Goal: Check status: Check status

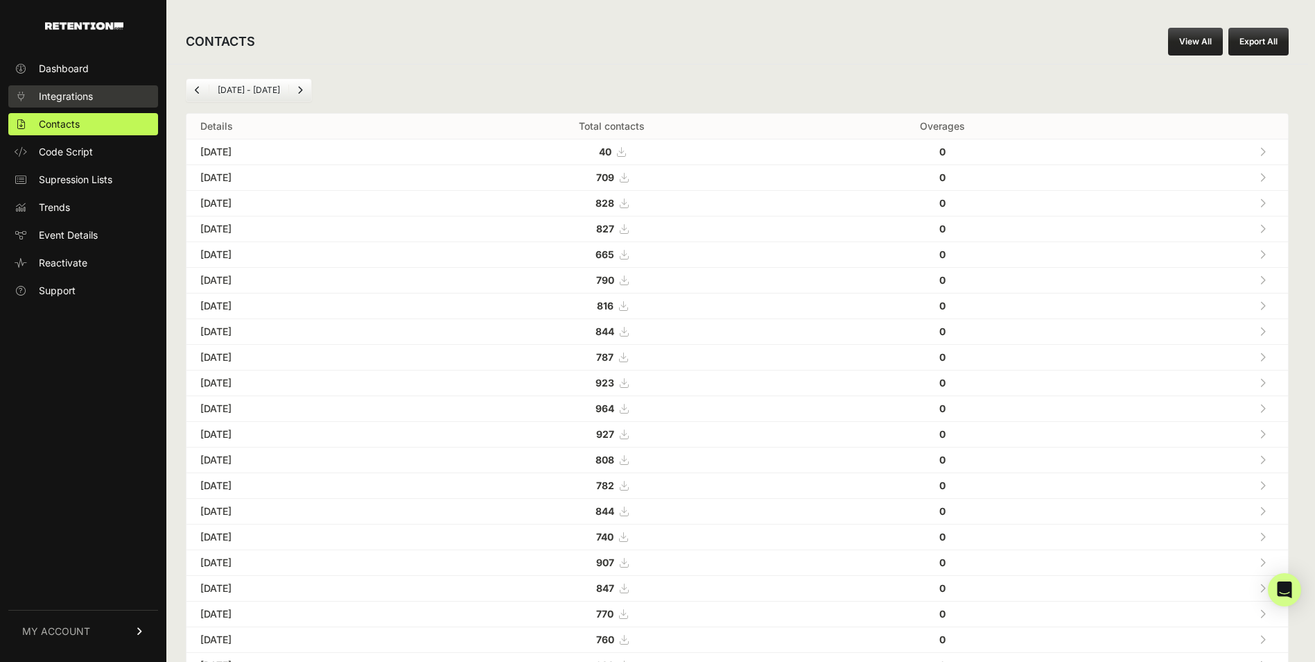
click at [80, 91] on span "Integrations" at bounding box center [66, 96] width 54 height 14
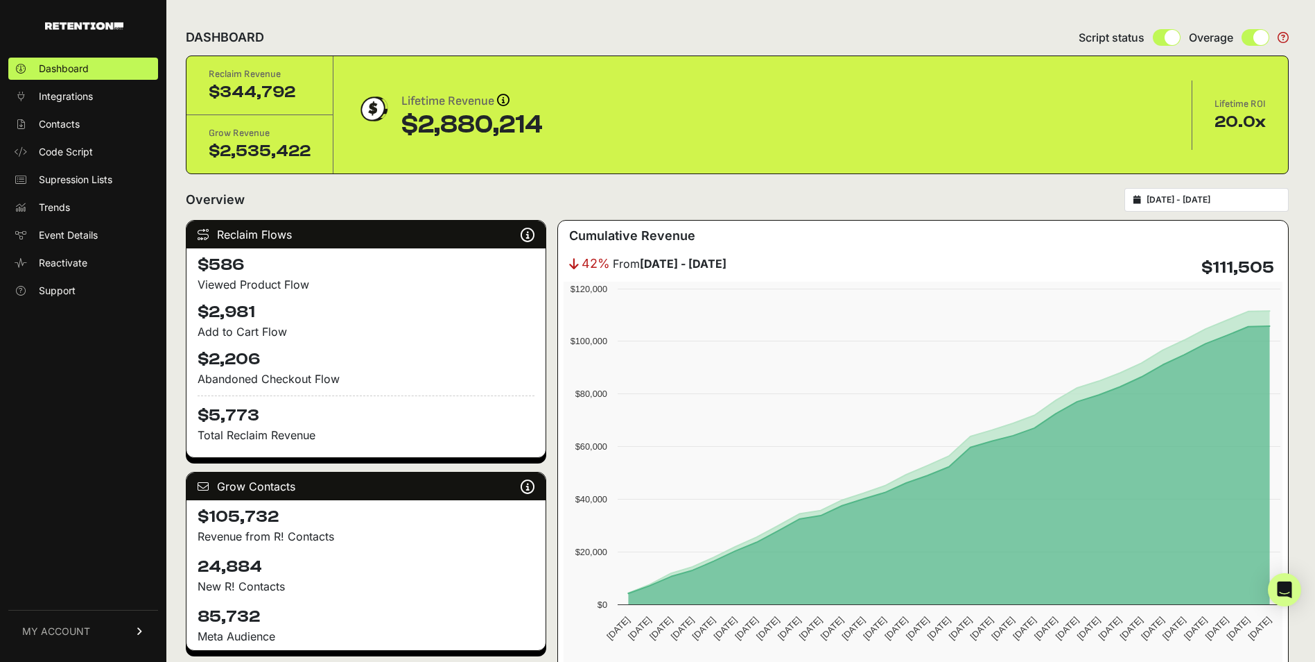
type input "2025-09-07"
type input "2025-10-07"
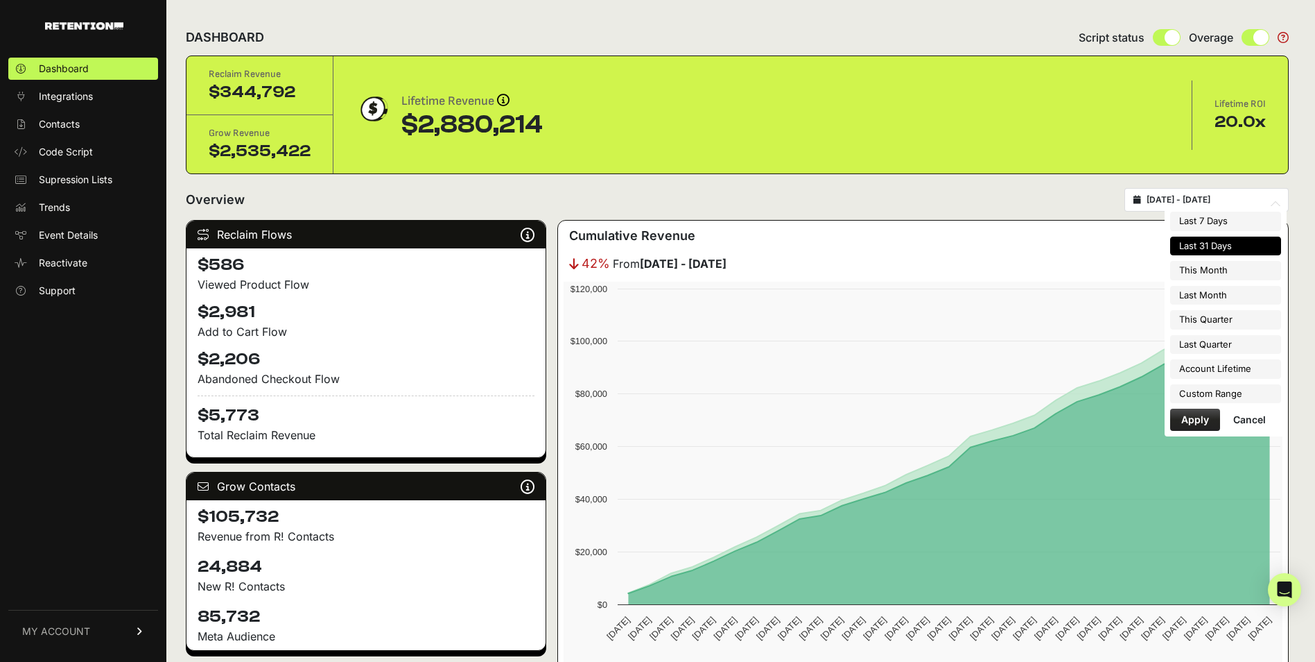
click at [1233, 196] on input "2025-09-07 - 2025-10-07" at bounding box center [1213, 199] width 133 height 11
type input "2025-07-01"
type input "2025-09-30"
type input "2022-08-17"
type input "2025-10-07"
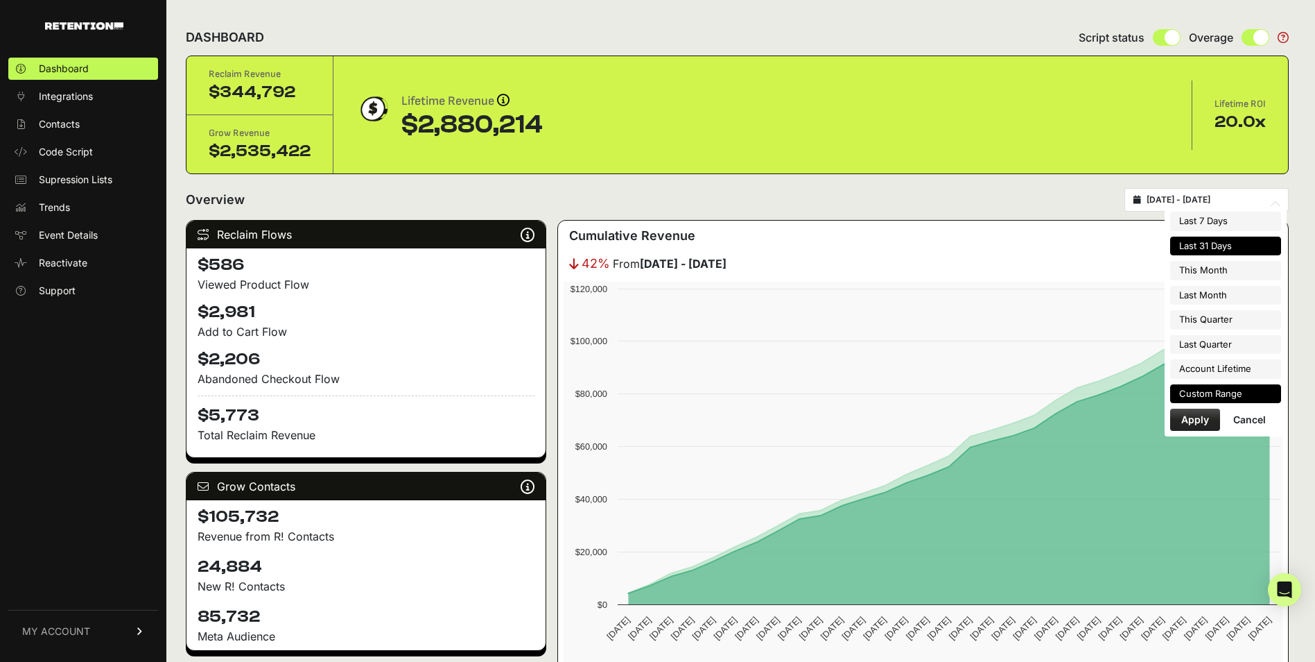
click at [1202, 392] on li "Custom Range" at bounding box center [1225, 393] width 111 height 19
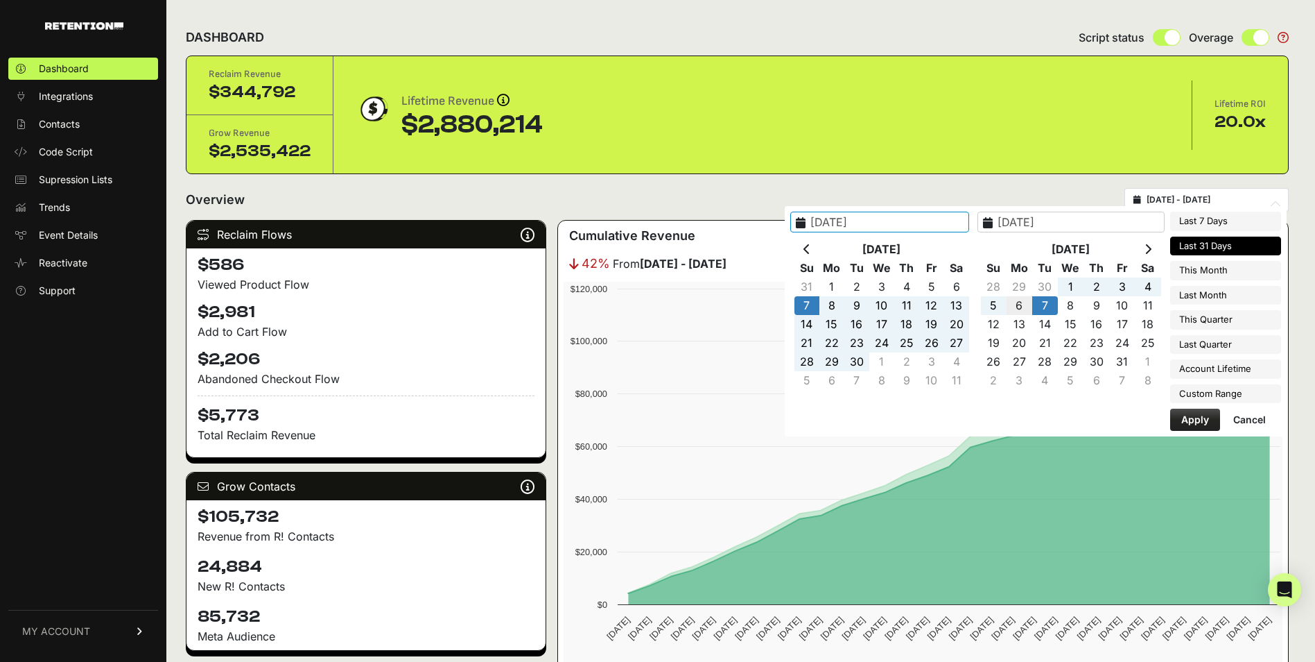
type input "2025-10-06"
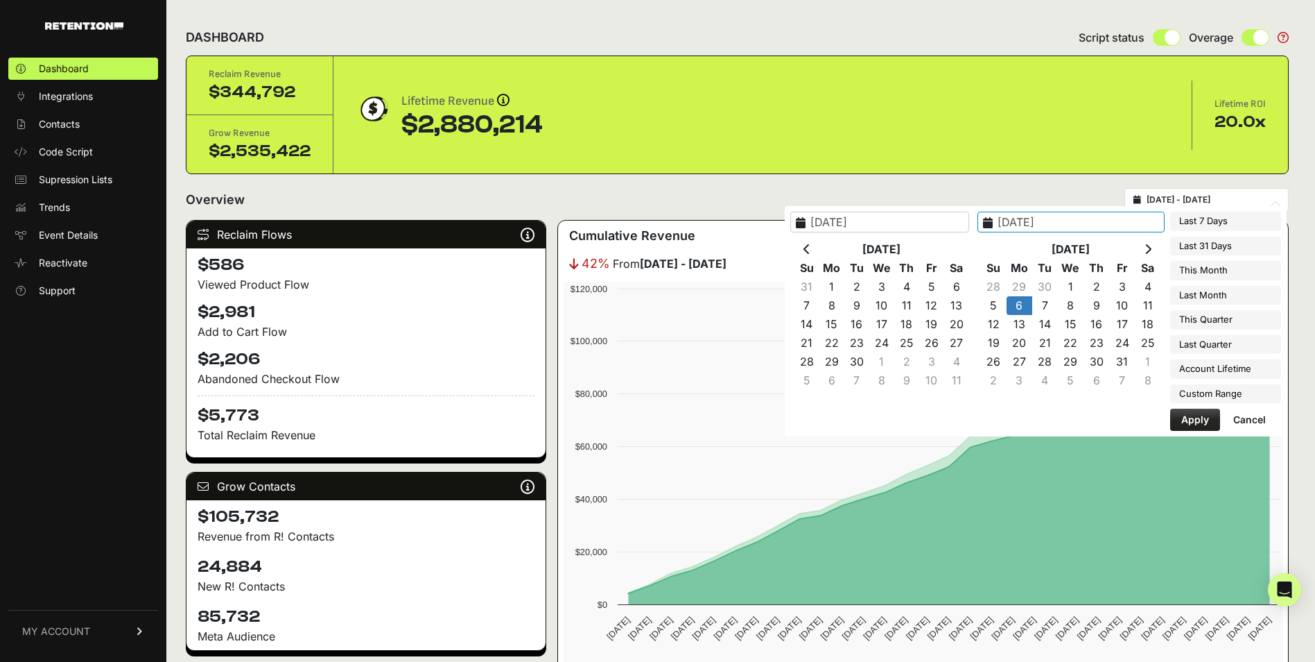
type input "2025-10-06"
type input "2022-08-17"
type input "2025-10-07"
type input "2025-10-06"
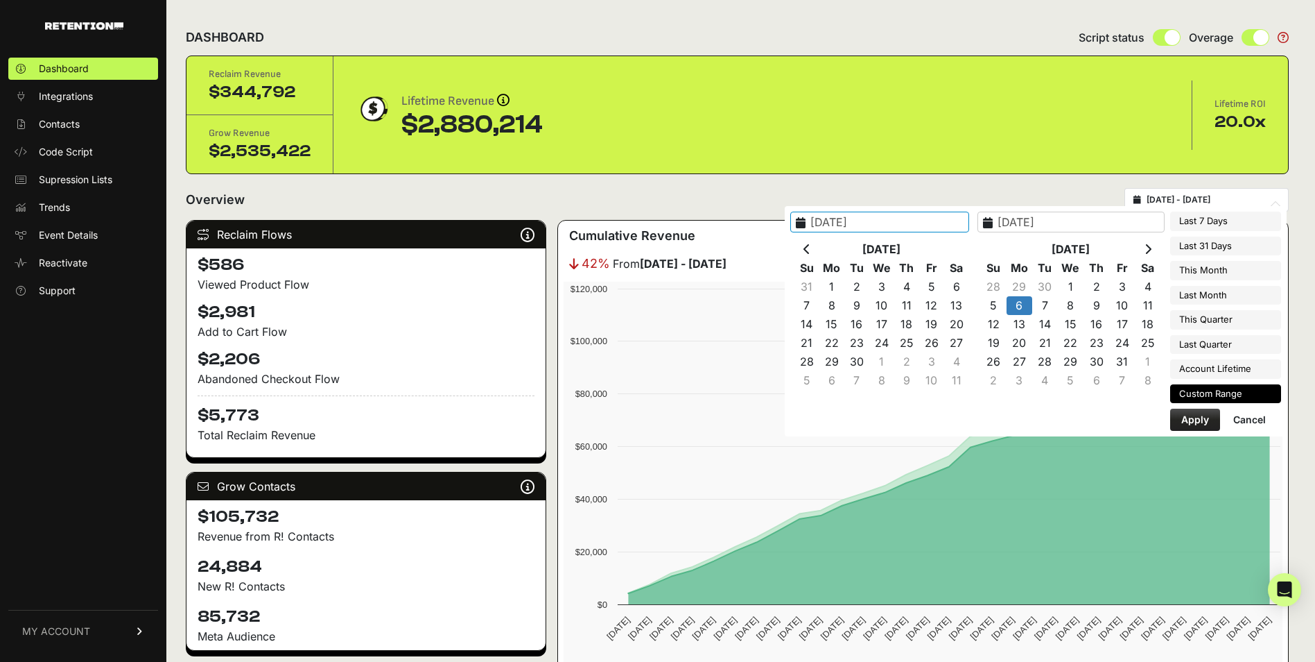
click at [1198, 425] on button "Apply" at bounding box center [1195, 419] width 50 height 22
type input "2025-10-06 - 2025-10-06"
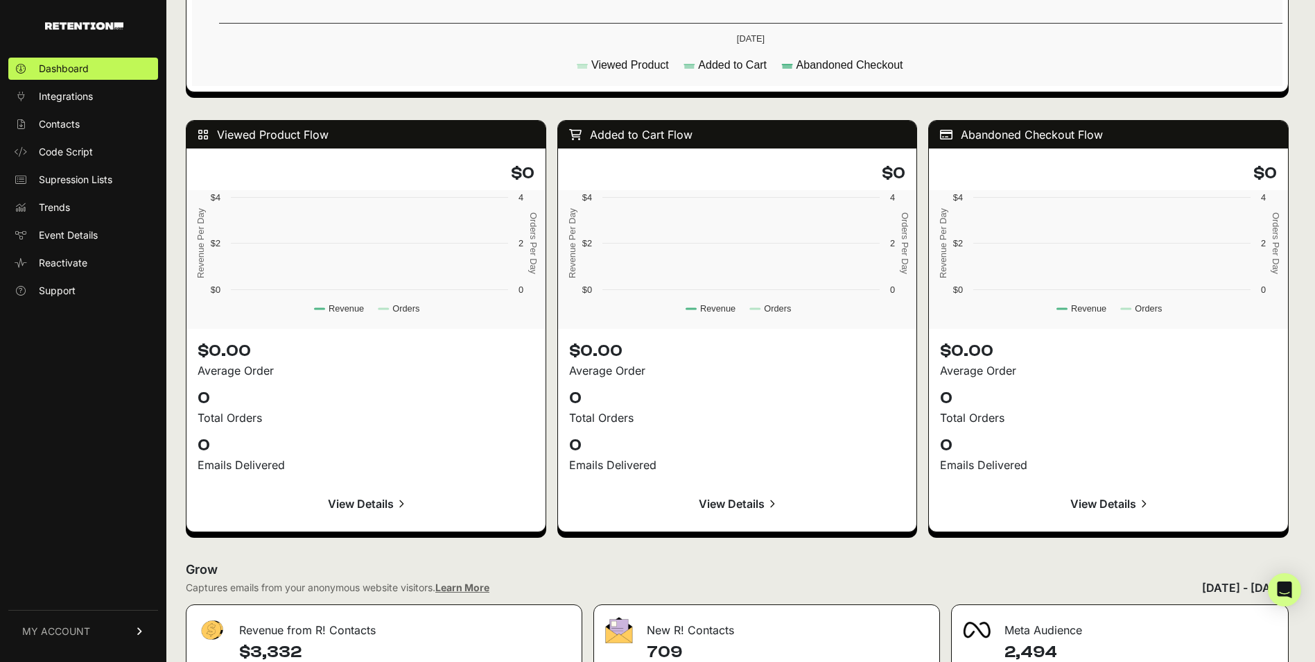
scroll to position [1494, 0]
